Goal: Task Accomplishment & Management: Manage account settings

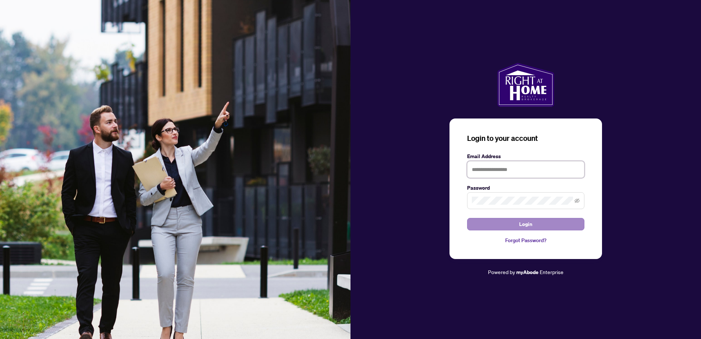
type input "**********"
click at [529, 228] on span "Login" at bounding box center [525, 224] width 13 height 12
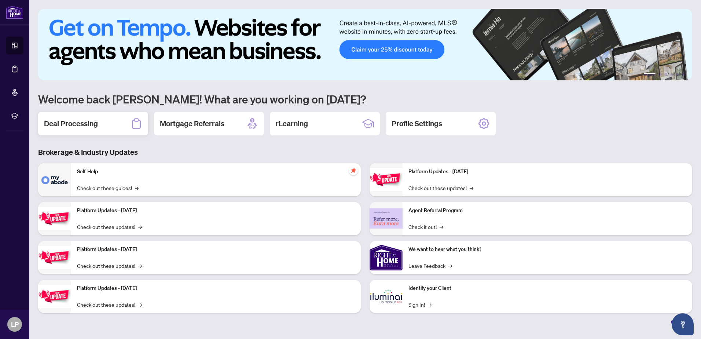
click at [81, 128] on h2 "Deal Processing" at bounding box center [71, 123] width 54 height 10
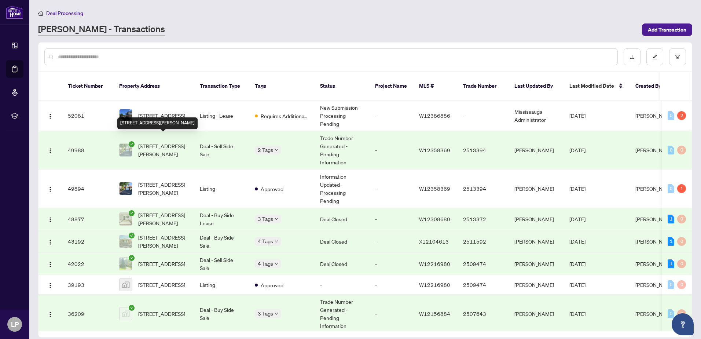
click at [165, 143] on span "[STREET_ADDRESS][PERSON_NAME]" at bounding box center [163, 150] width 50 height 16
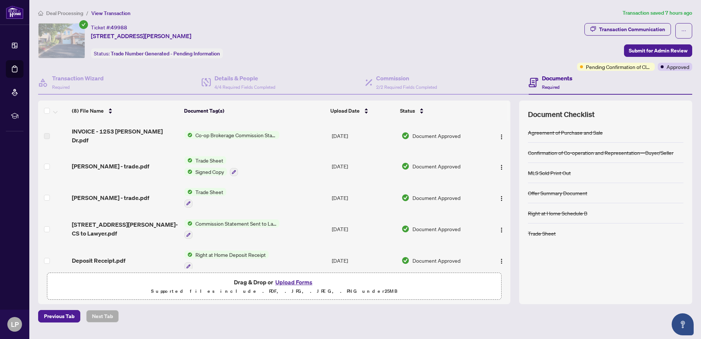
click at [253, 133] on span "Co-op Brokerage Commission Statement" at bounding box center [235, 135] width 87 height 8
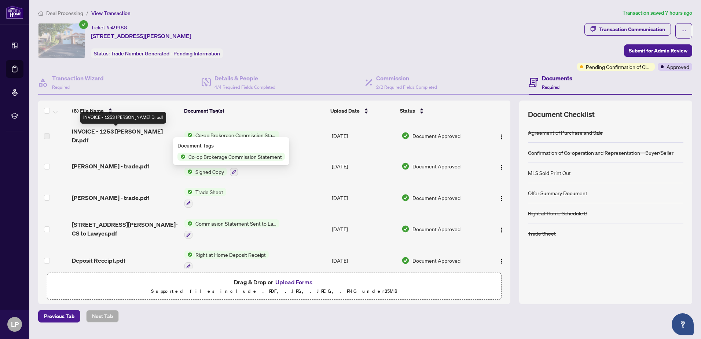
click at [130, 132] on span "INVOICE - 1253 [PERSON_NAME] Dr.pdf" at bounding box center [125, 136] width 107 height 18
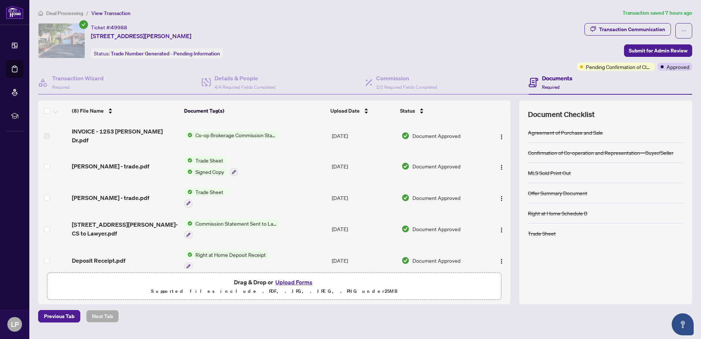
click at [205, 132] on span "Co-op Brokerage Commission Statement" at bounding box center [235, 135] width 87 height 8
click at [214, 157] on span "Co-op Brokerage Commission Statement" at bounding box center [234, 156] width 99 height 8
click at [130, 133] on span "INVOICE - 1253 [PERSON_NAME] Dr.pdf" at bounding box center [125, 136] width 107 height 18
